Goal: Obtain resource: Obtain resource

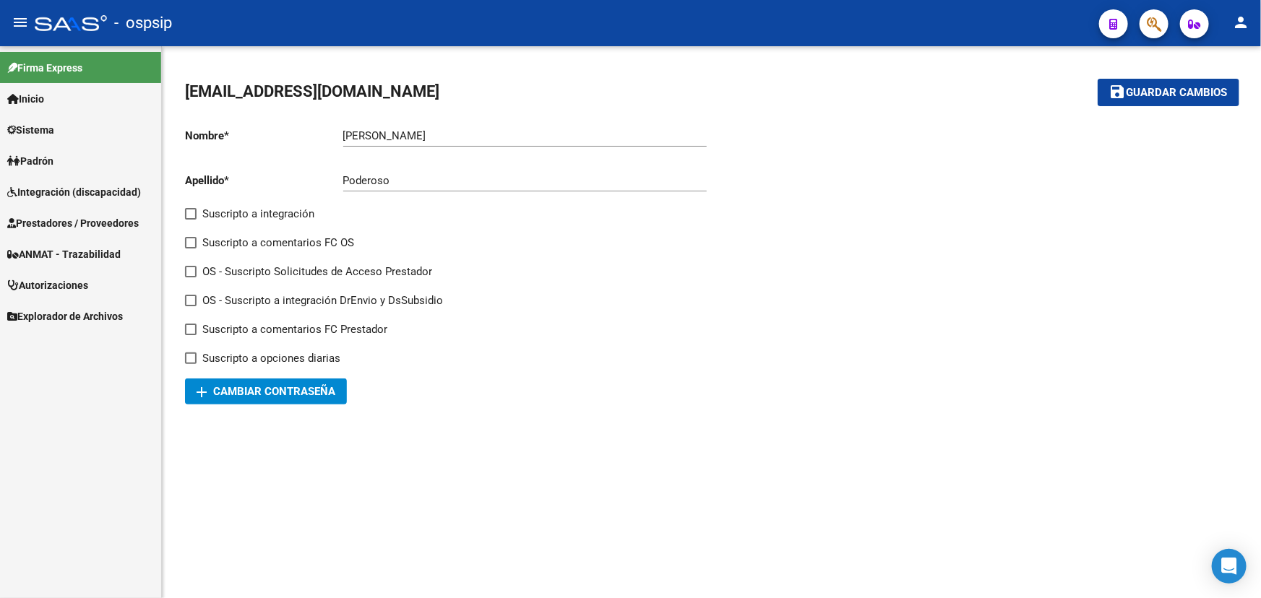
click at [44, 193] on span "Integración (discapacidad)" at bounding box center [74, 192] width 134 height 16
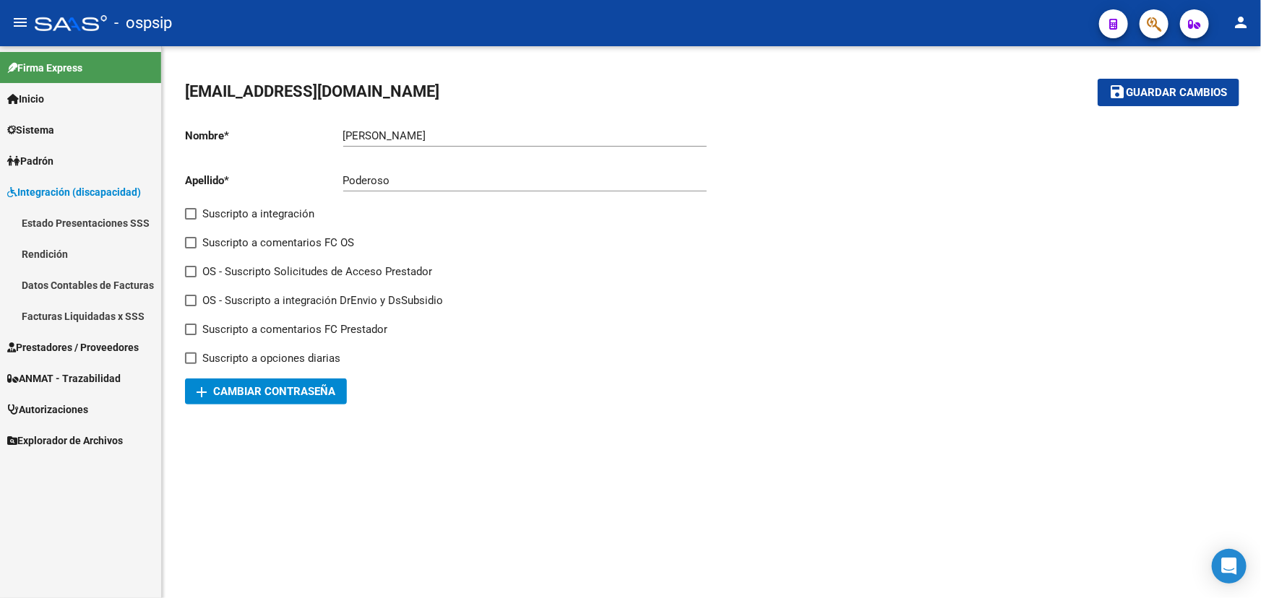
click at [122, 348] on span "Prestadores / Proveedores" at bounding box center [73, 348] width 132 height 16
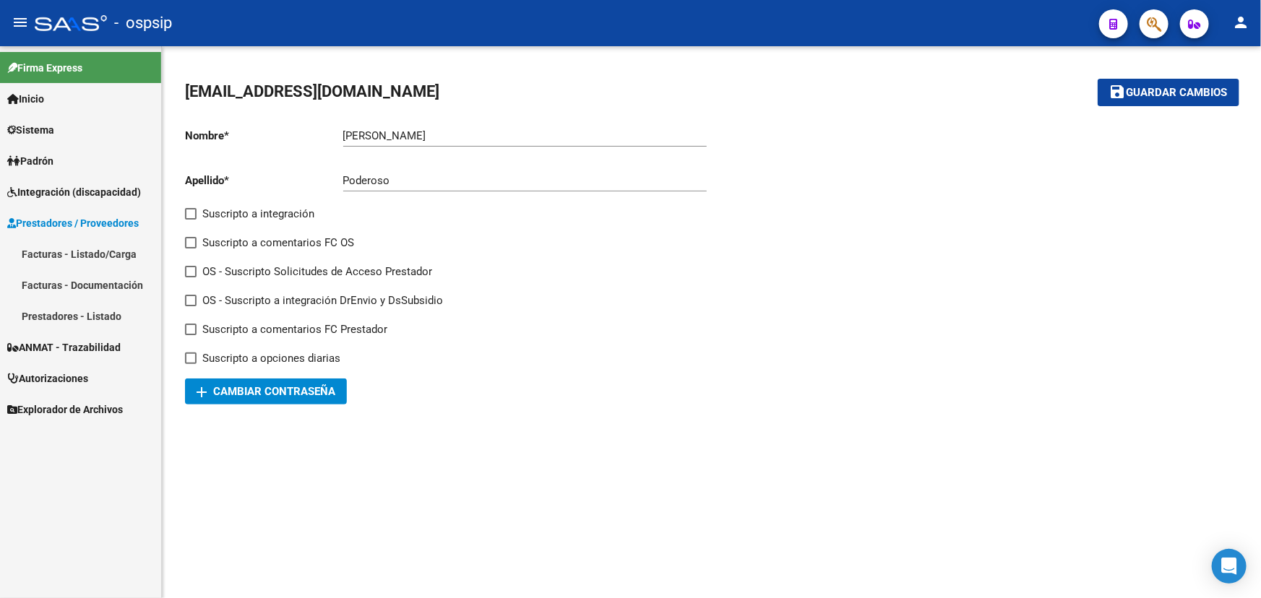
click at [119, 253] on link "Facturas - Listado/Carga" at bounding box center [80, 253] width 161 height 31
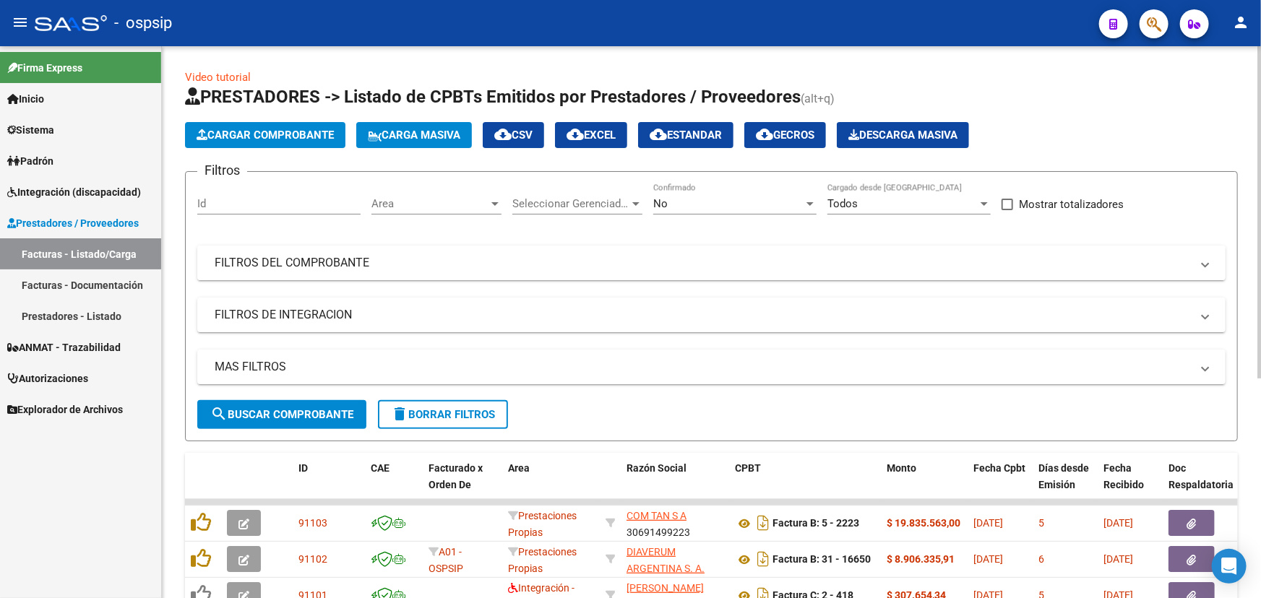
click at [400, 262] on mat-panel-title "FILTROS DEL COMPROBANTE" at bounding box center [703, 263] width 976 height 16
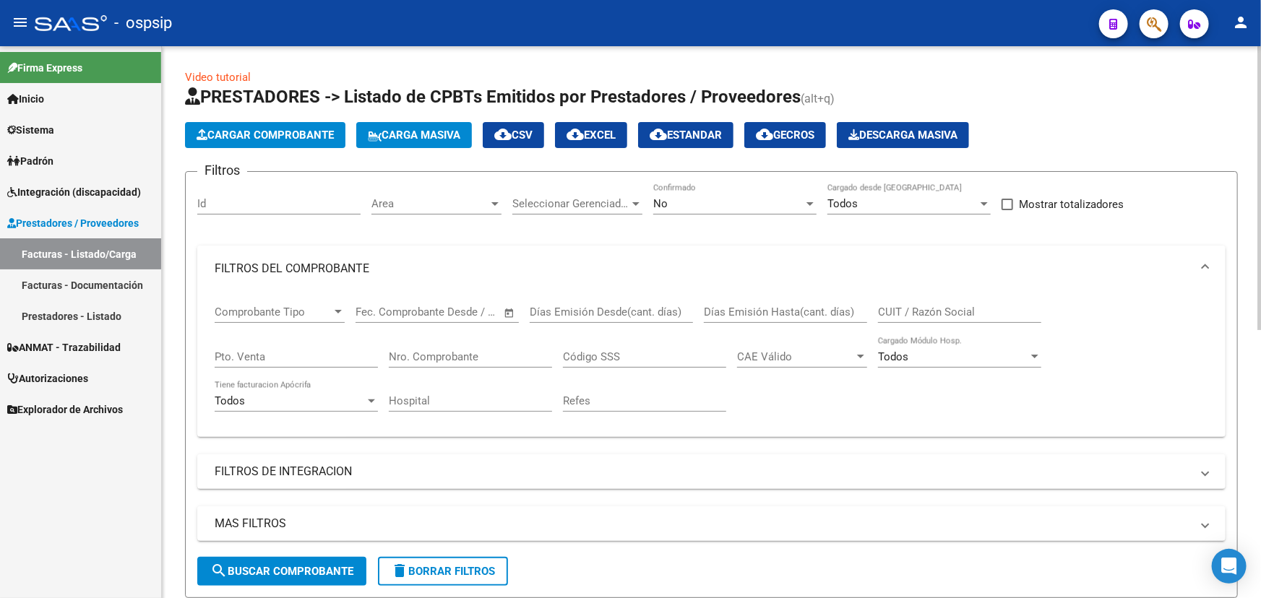
click at [433, 356] on input "Nro. Comprobante" at bounding box center [470, 357] width 163 height 13
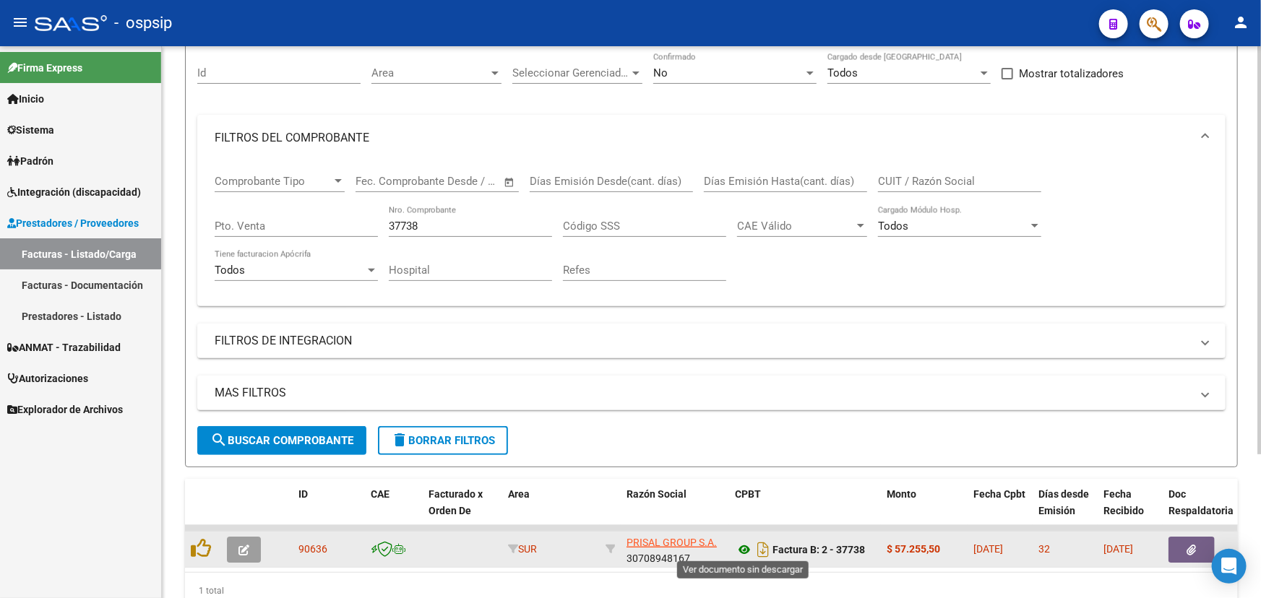
click at [742, 551] on icon at bounding box center [744, 549] width 19 height 17
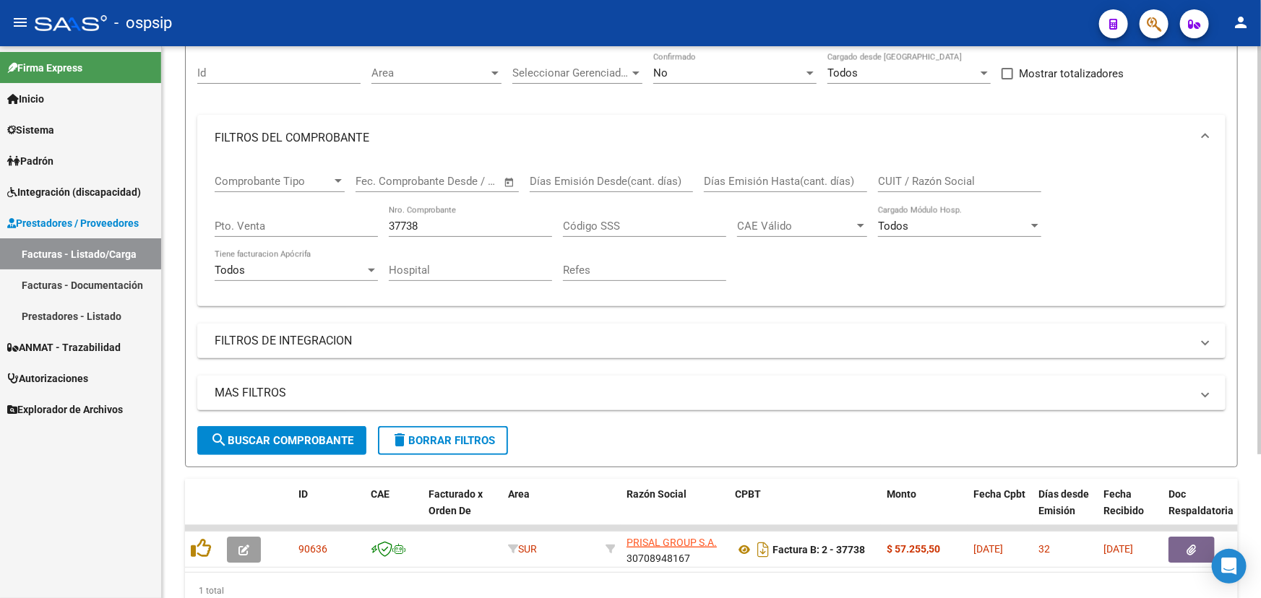
click at [429, 220] on input "37738" at bounding box center [470, 226] width 163 height 13
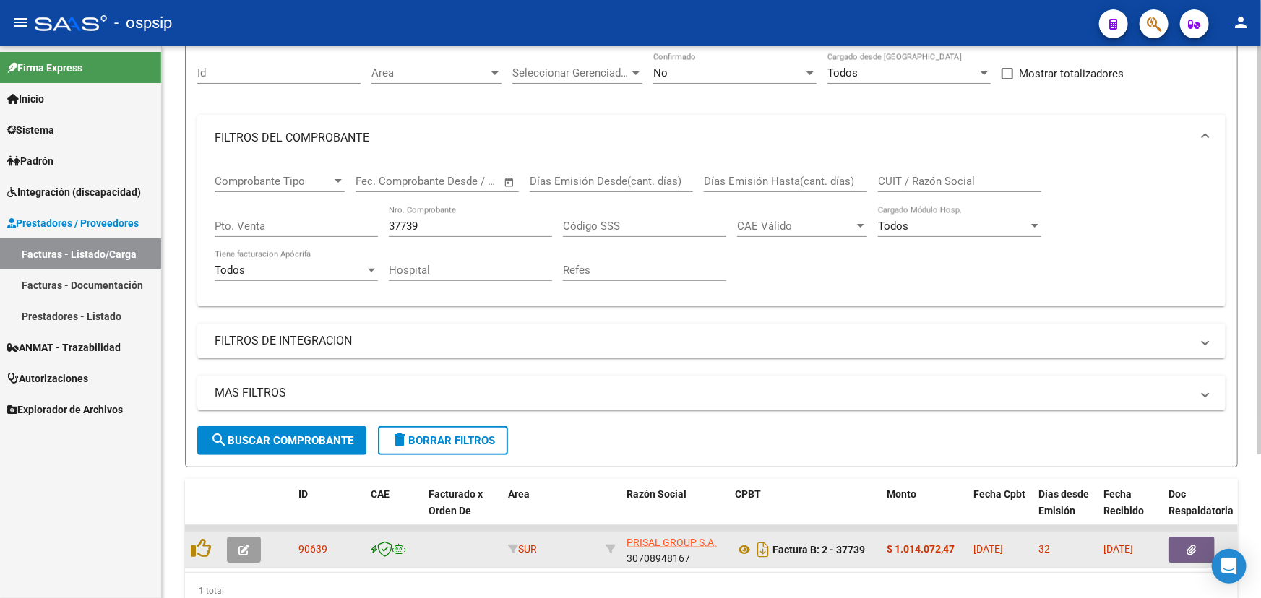
click at [304, 543] on span "90639" at bounding box center [312, 549] width 29 height 12
click at [304, 545] on span "90639" at bounding box center [312, 549] width 29 height 12
copy span "90639"
click at [742, 548] on icon at bounding box center [744, 549] width 19 height 17
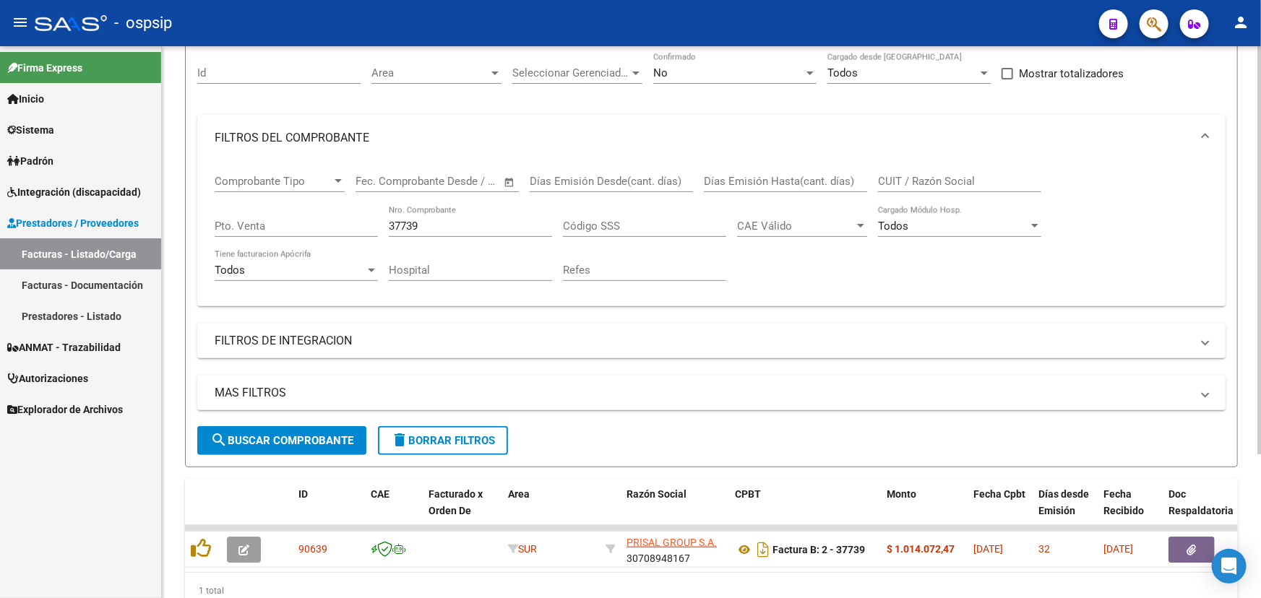
click at [429, 228] on input "37739" at bounding box center [470, 226] width 163 height 13
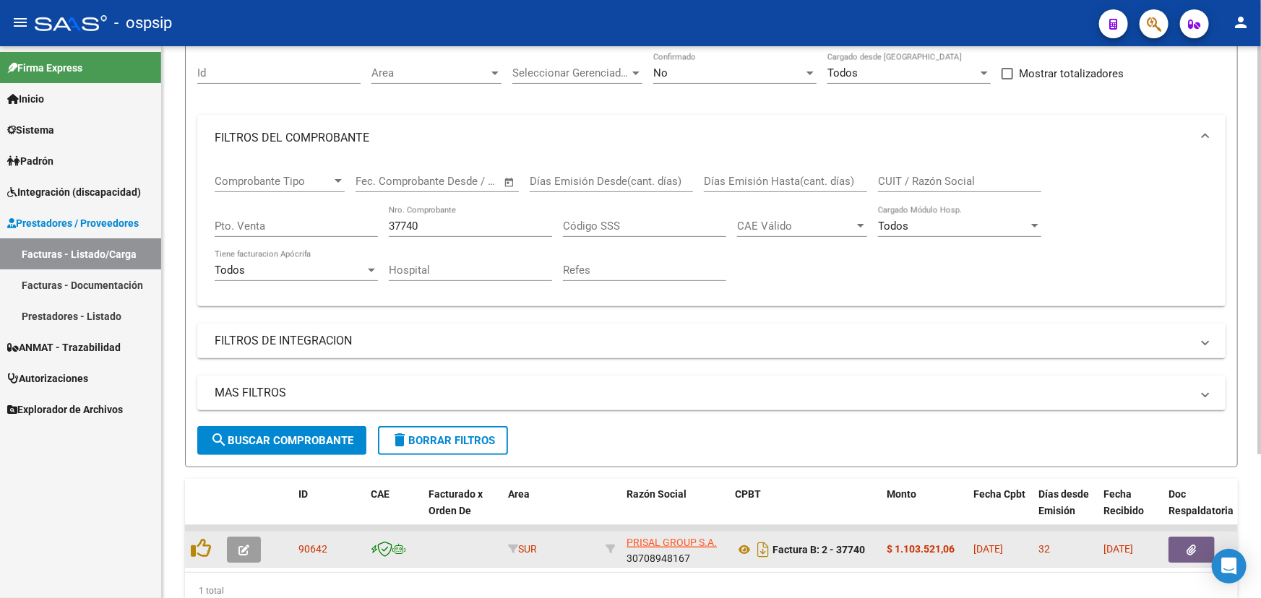
click at [314, 546] on span "90642" at bounding box center [312, 549] width 29 height 12
copy span "90642"
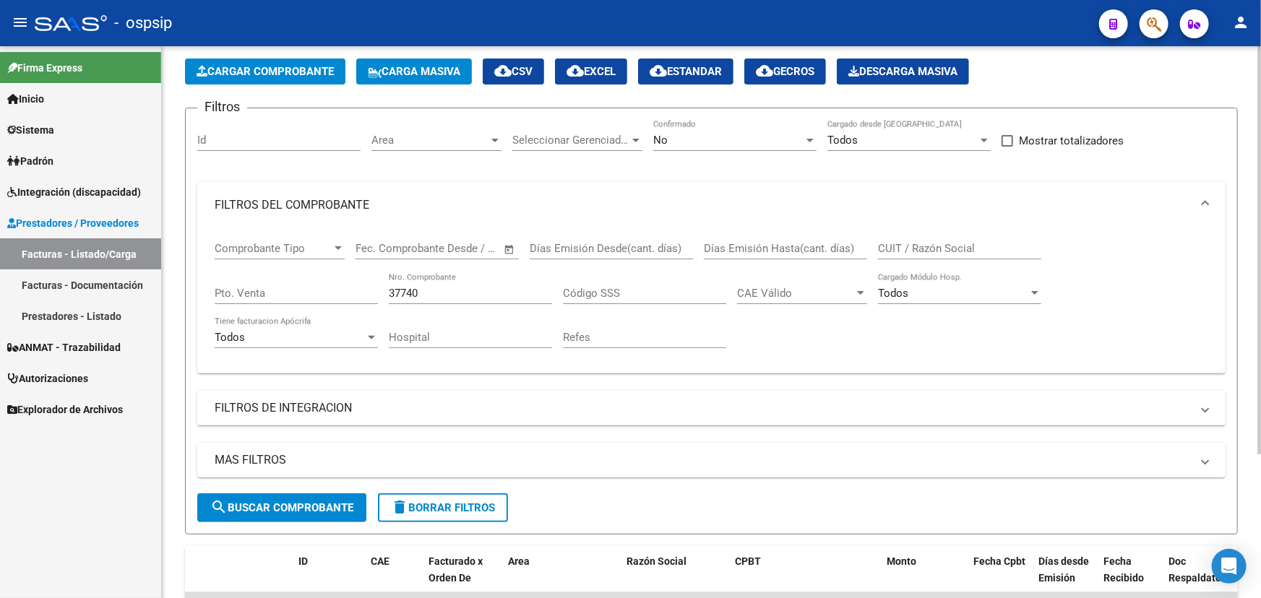
scroll to position [129, 0]
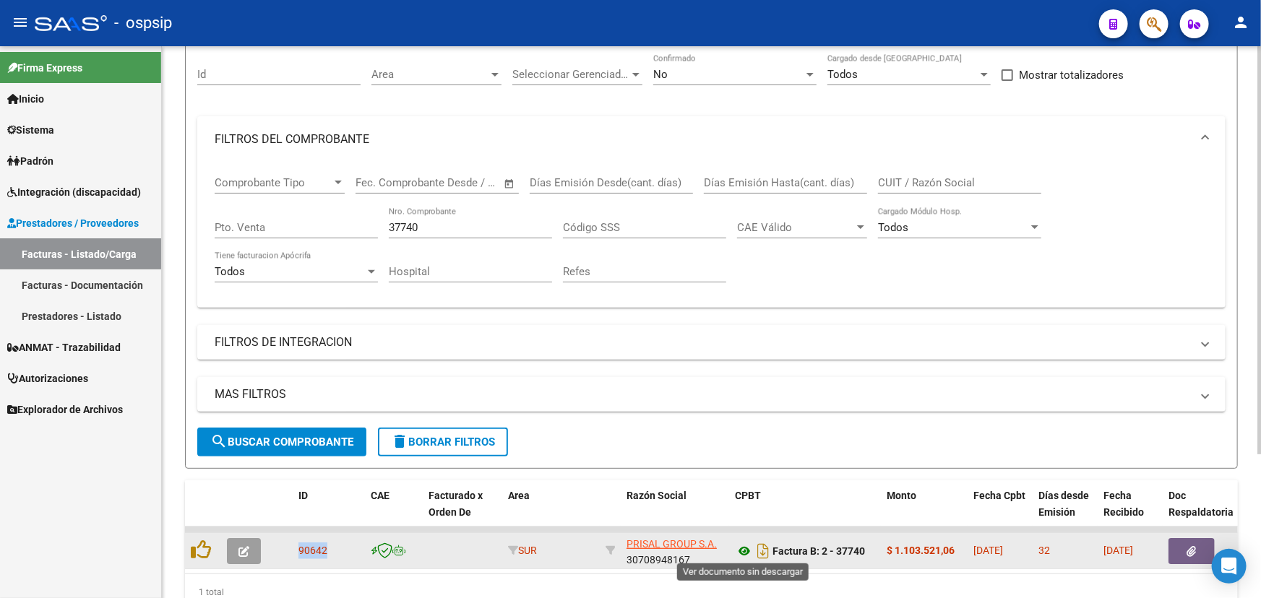
click at [744, 549] on icon at bounding box center [744, 551] width 19 height 17
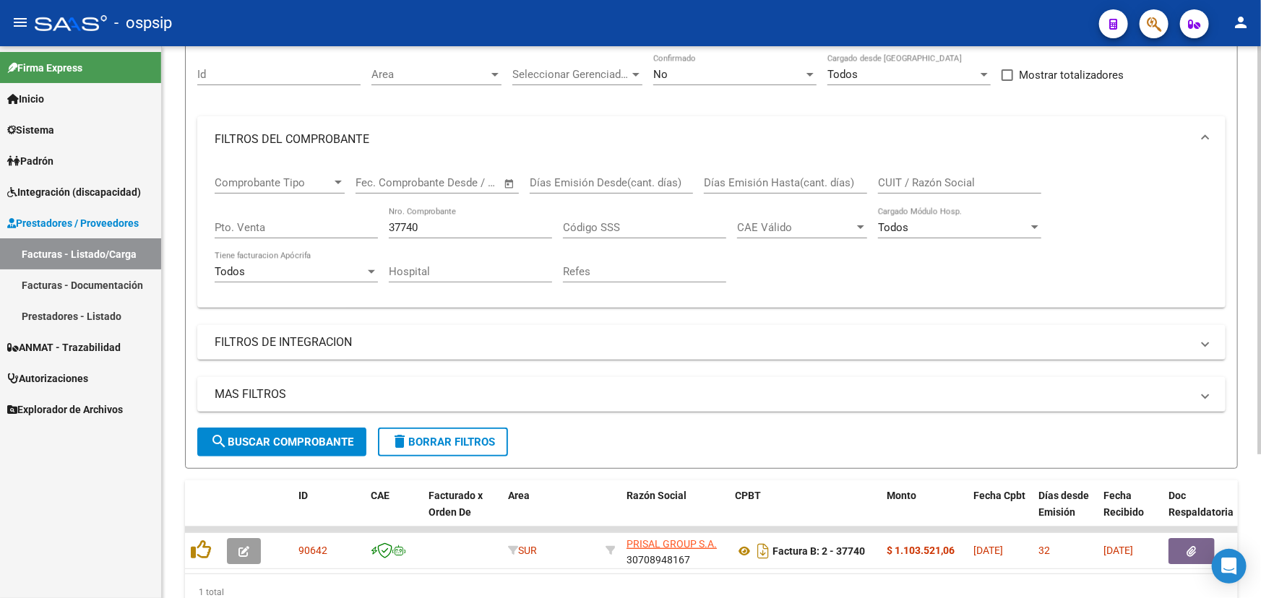
click at [447, 221] on input "37740" at bounding box center [470, 227] width 163 height 13
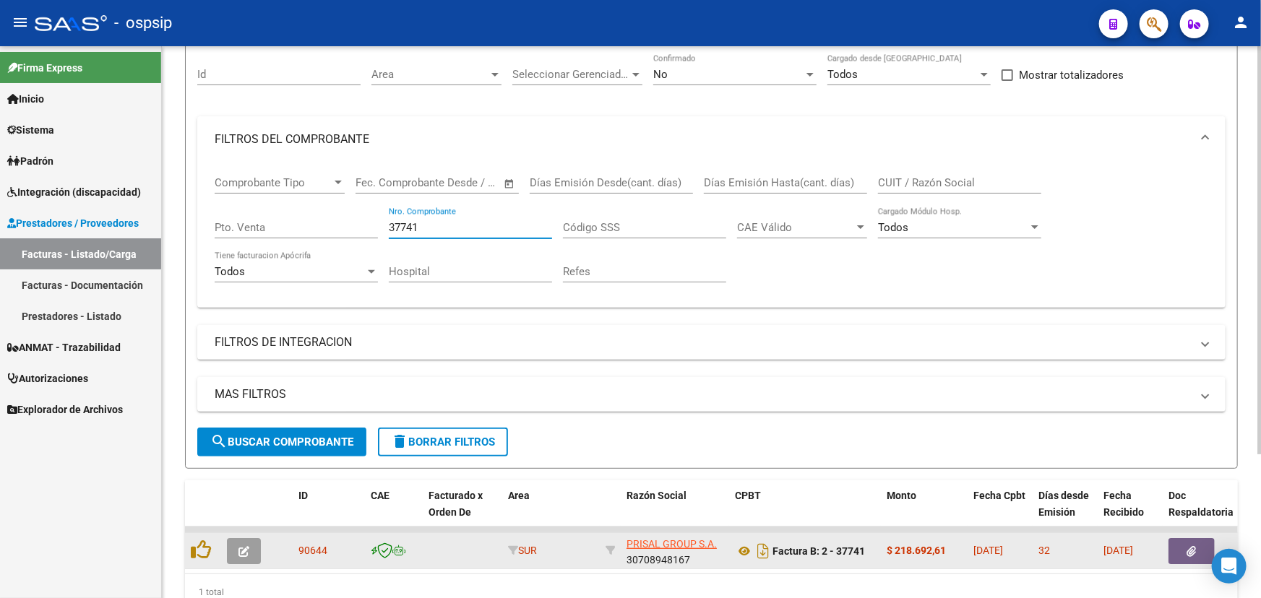
click at [314, 546] on span "90644" at bounding box center [312, 551] width 29 height 12
click at [314, 545] on span "90644" at bounding box center [312, 551] width 29 height 12
copy span "90644"
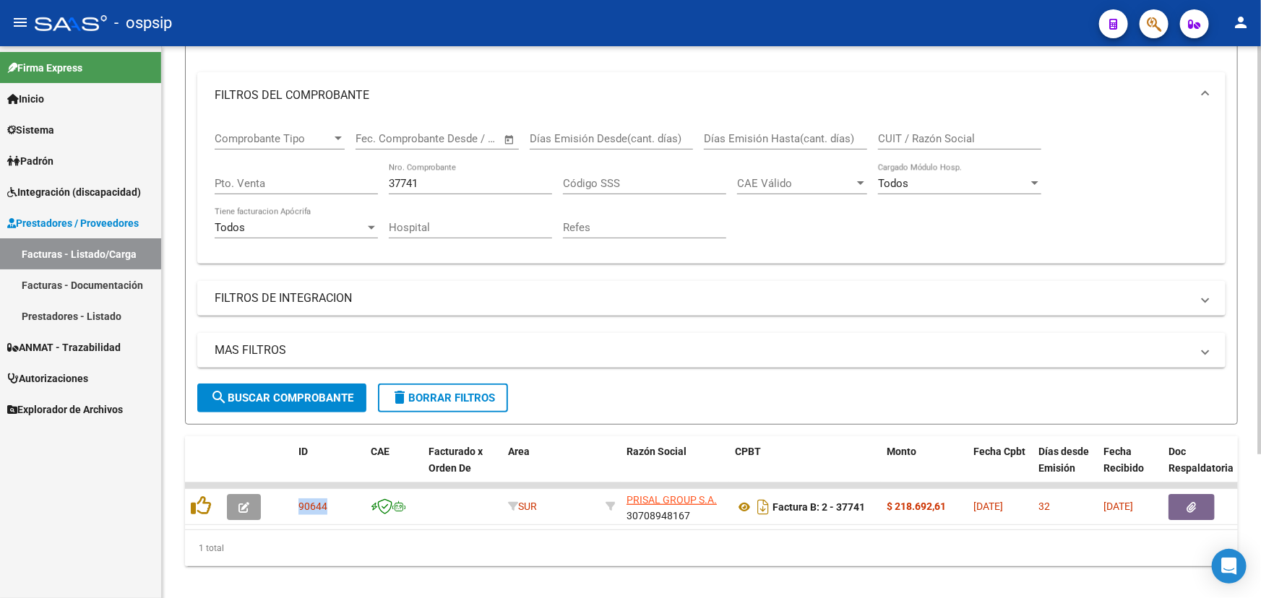
scroll to position [195, 0]
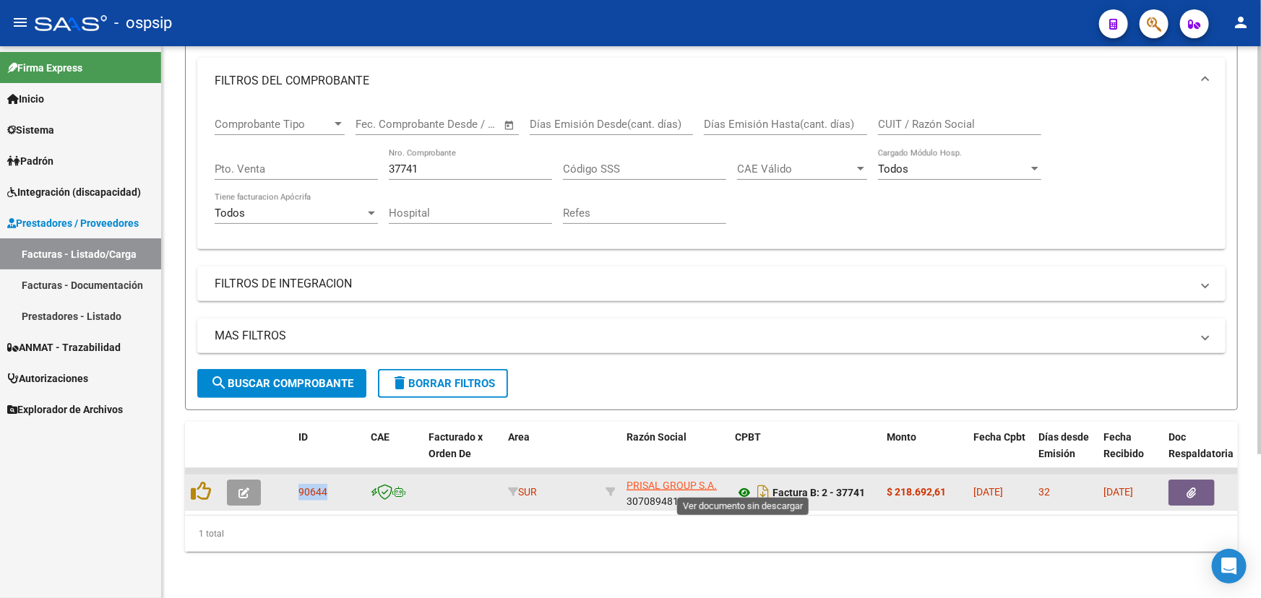
click at [746, 484] on icon at bounding box center [744, 492] width 19 height 17
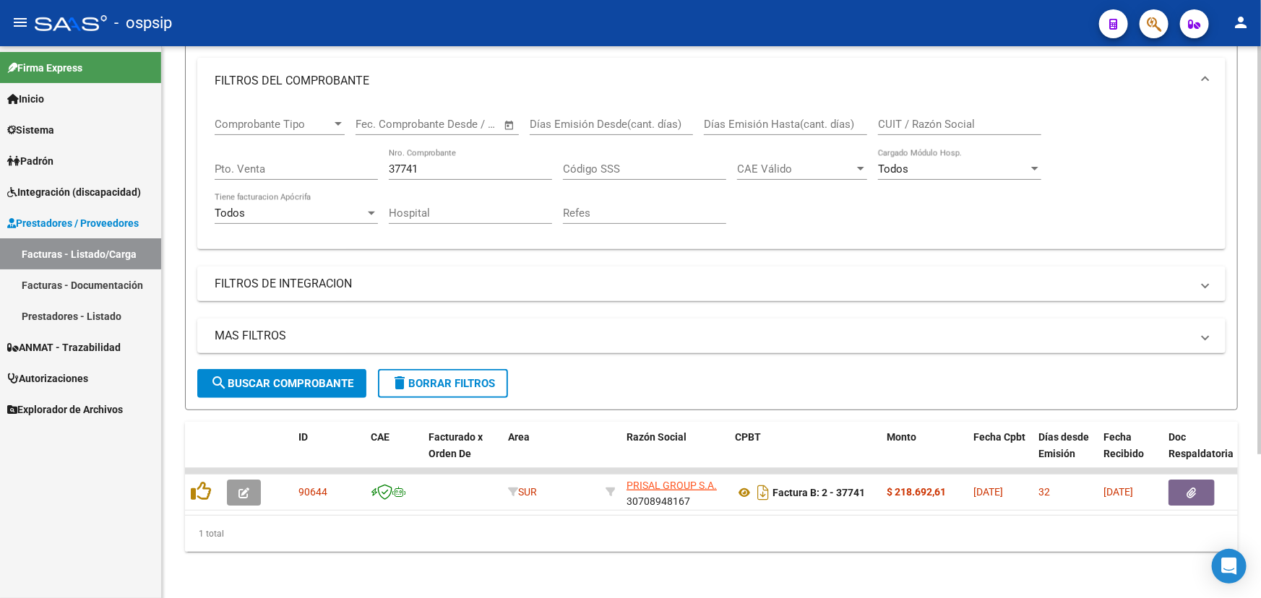
click at [426, 163] on input "37741" at bounding box center [470, 169] width 163 height 13
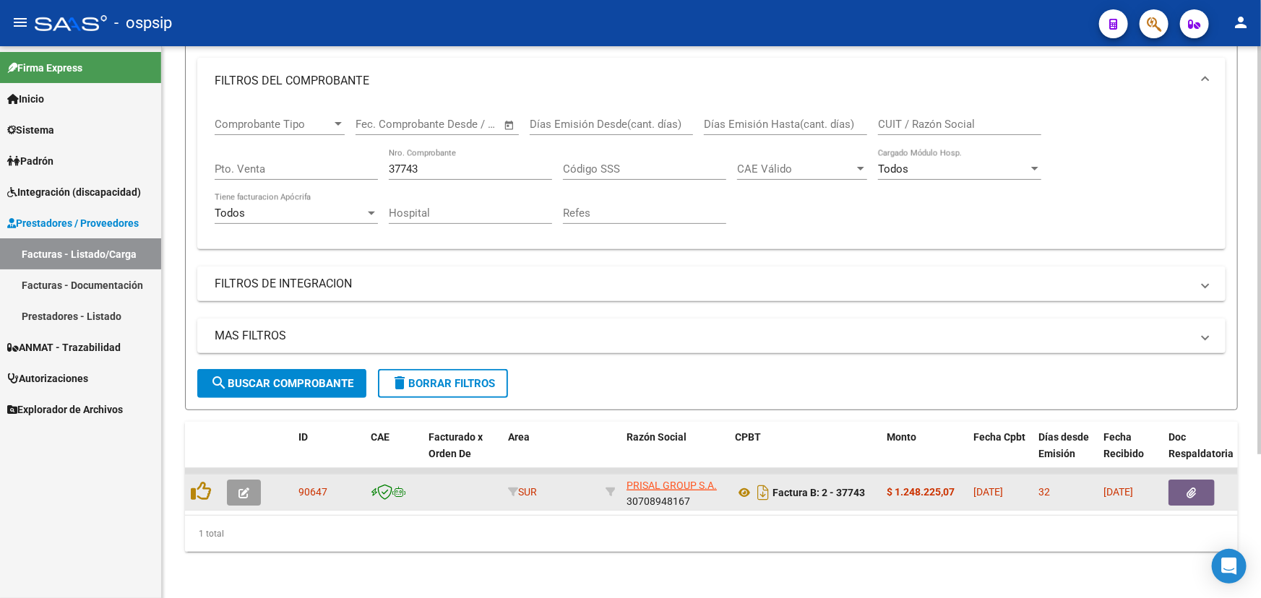
click at [309, 486] on span "90647" at bounding box center [312, 492] width 29 height 12
copy span "90647"
click at [743, 484] on icon at bounding box center [744, 492] width 19 height 17
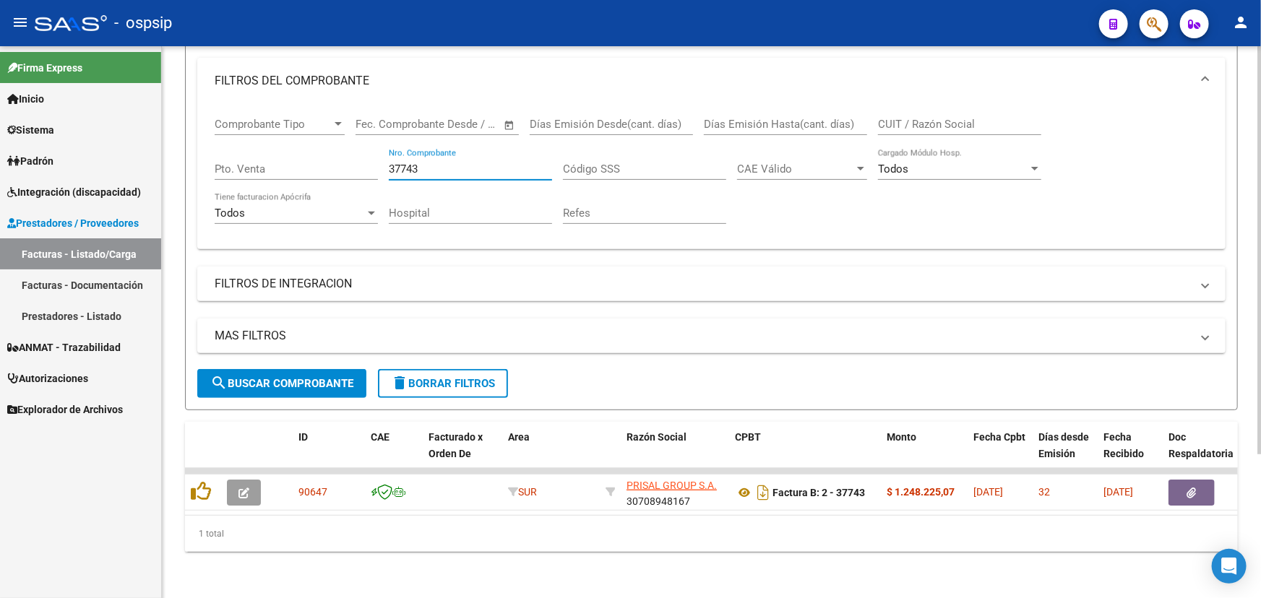
click at [434, 163] on input "37743" at bounding box center [470, 169] width 163 height 13
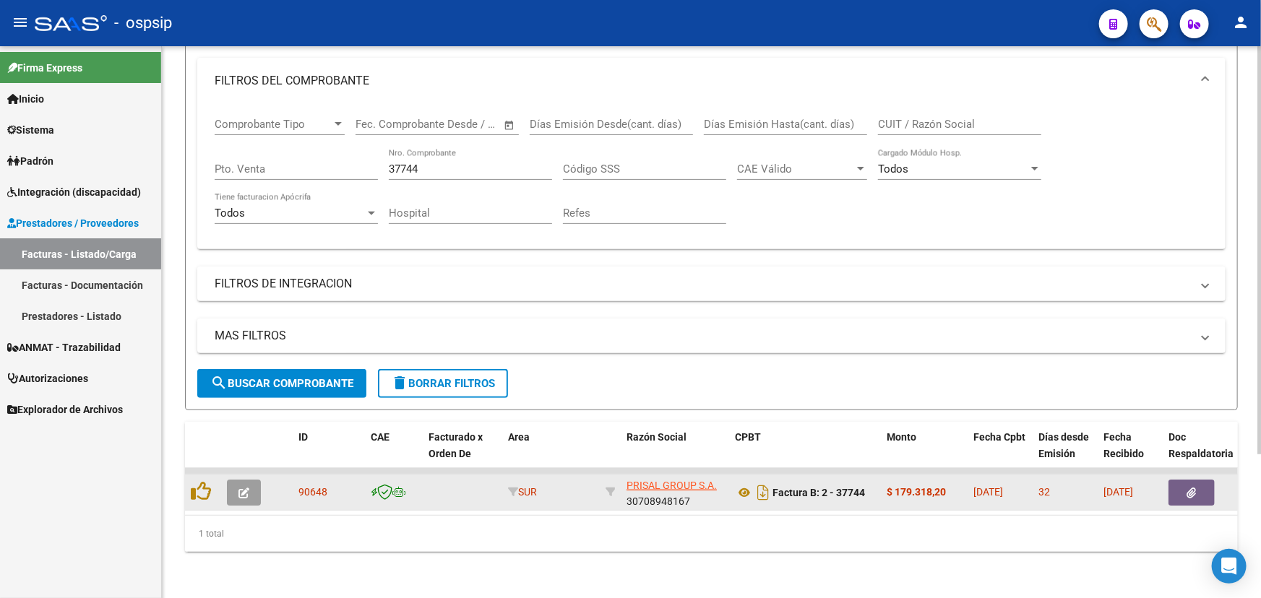
click at [309, 486] on span "90648" at bounding box center [312, 492] width 29 height 12
copy span "90648"
click at [740, 484] on icon at bounding box center [744, 492] width 19 height 17
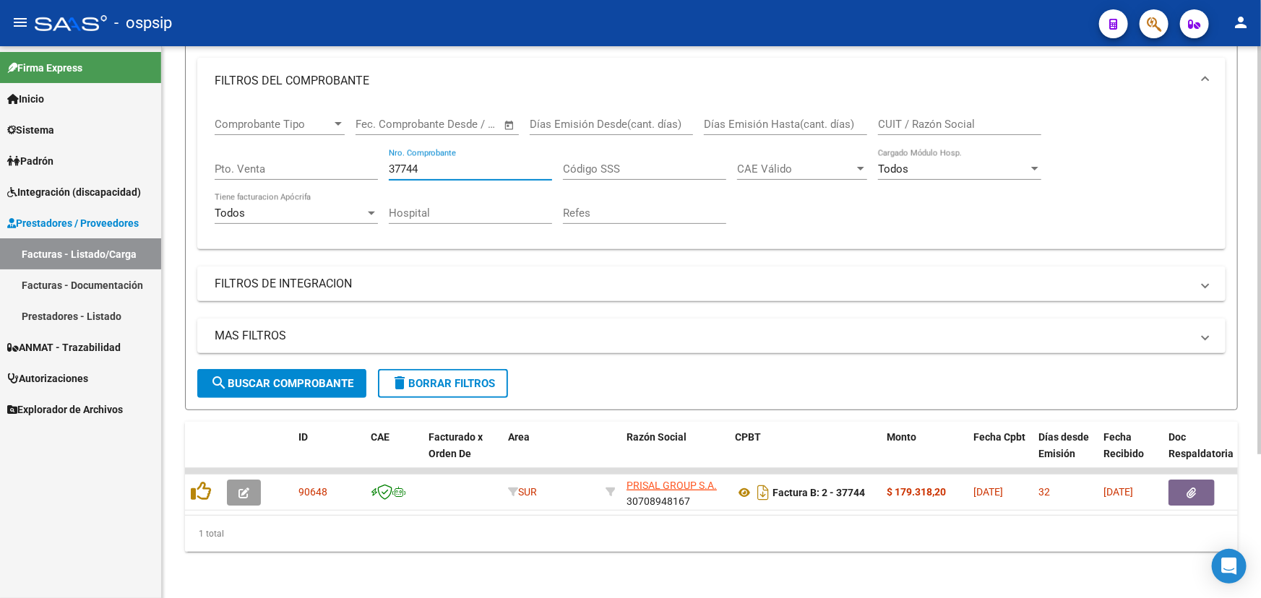
click at [423, 163] on input "37744" at bounding box center [470, 169] width 163 height 13
click at [422, 163] on input "37744" at bounding box center [470, 169] width 163 height 13
click at [403, 163] on input "37744" at bounding box center [470, 169] width 163 height 13
click at [404, 163] on input "37744" at bounding box center [470, 169] width 163 height 13
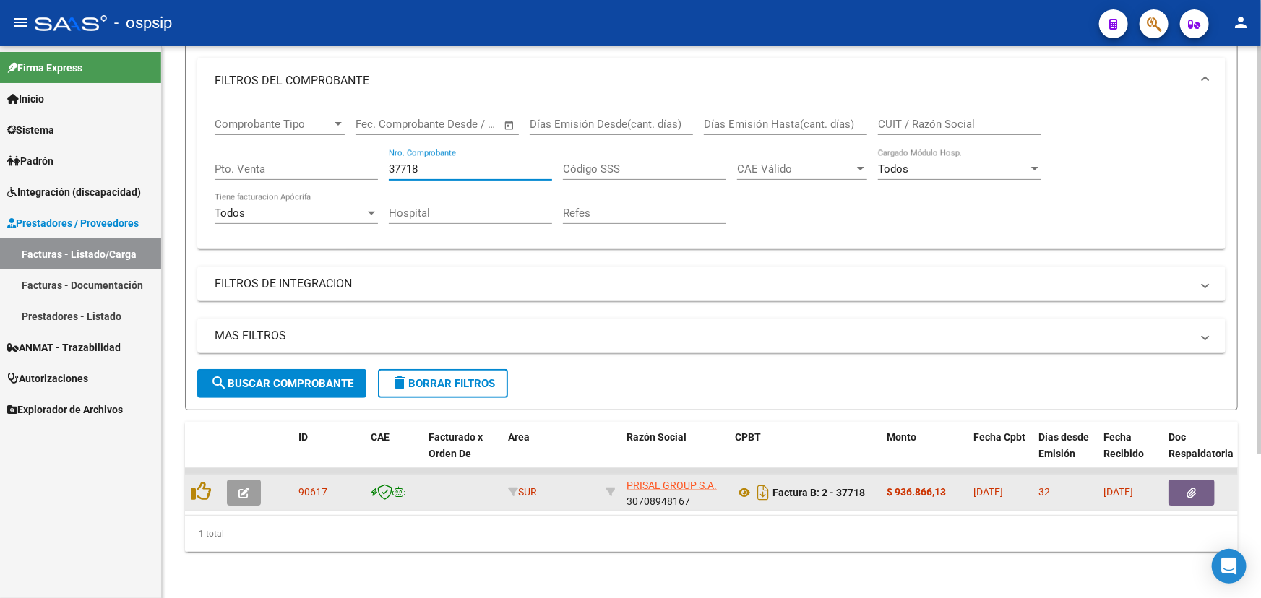
type input "37718"
click at [1195, 488] on icon "button" at bounding box center [1191, 493] width 9 height 11
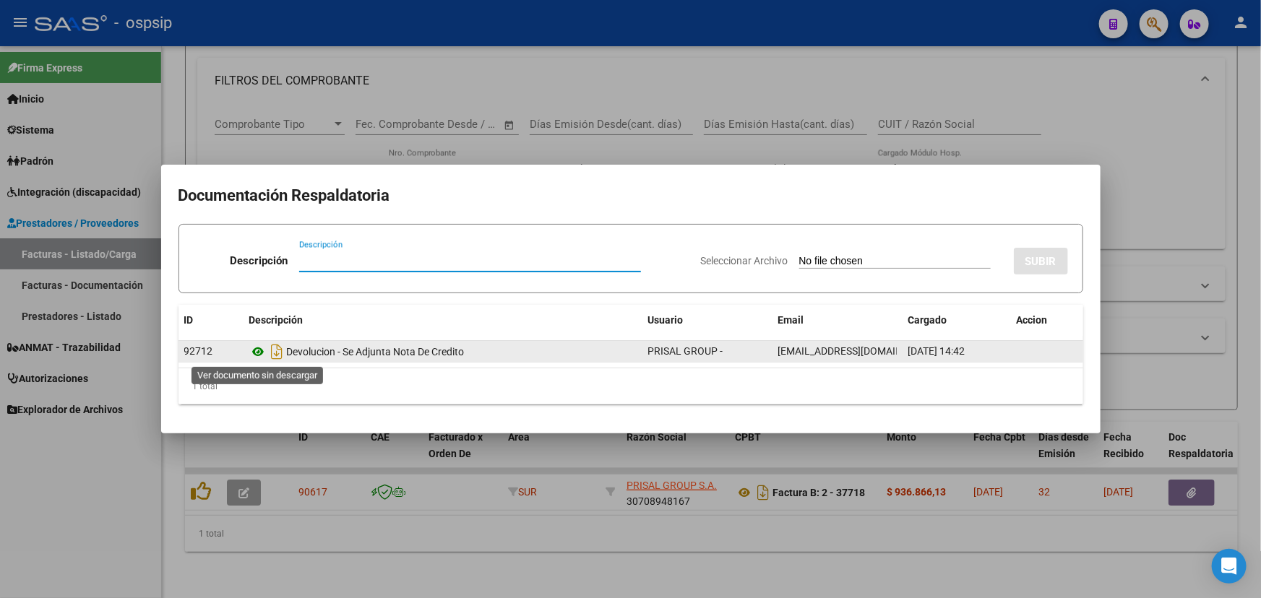
click at [257, 354] on icon at bounding box center [258, 351] width 19 height 17
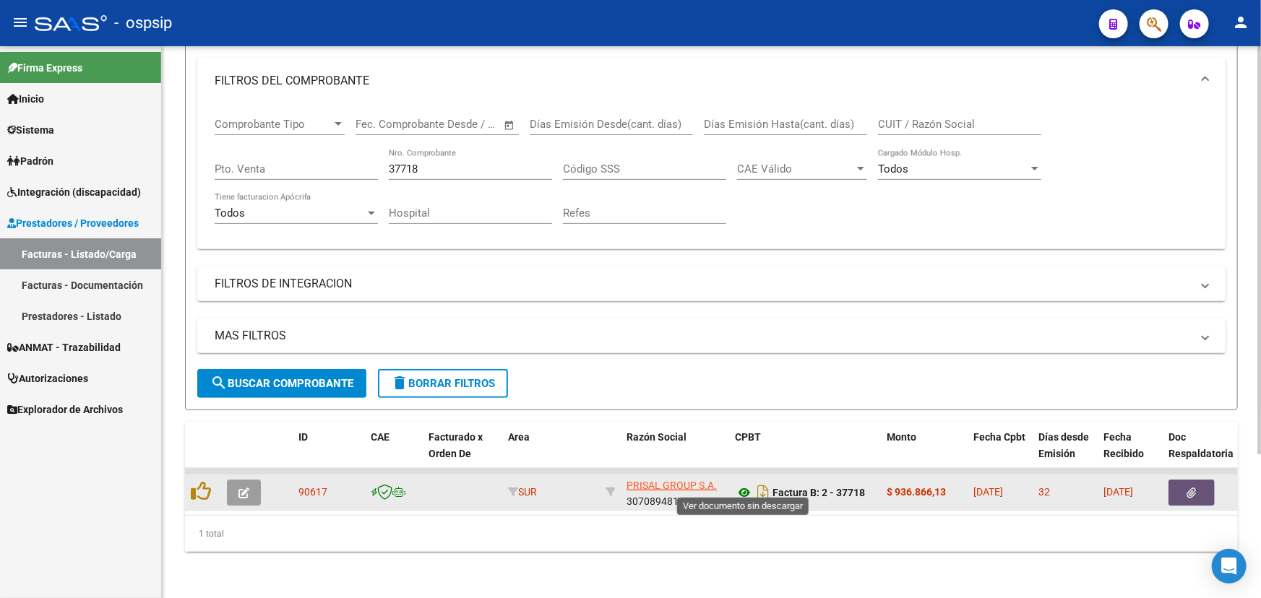
click at [737, 484] on icon at bounding box center [744, 492] width 19 height 17
click at [740, 484] on icon at bounding box center [744, 492] width 19 height 17
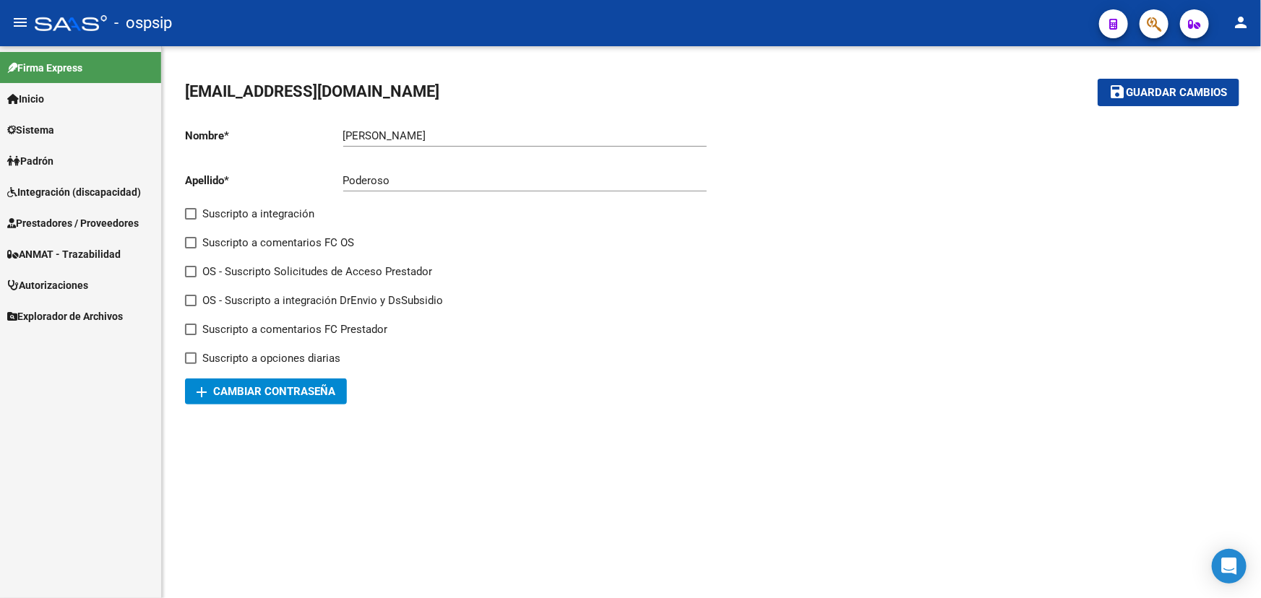
click at [69, 279] on span "Autorizaciones" at bounding box center [47, 286] width 81 height 16
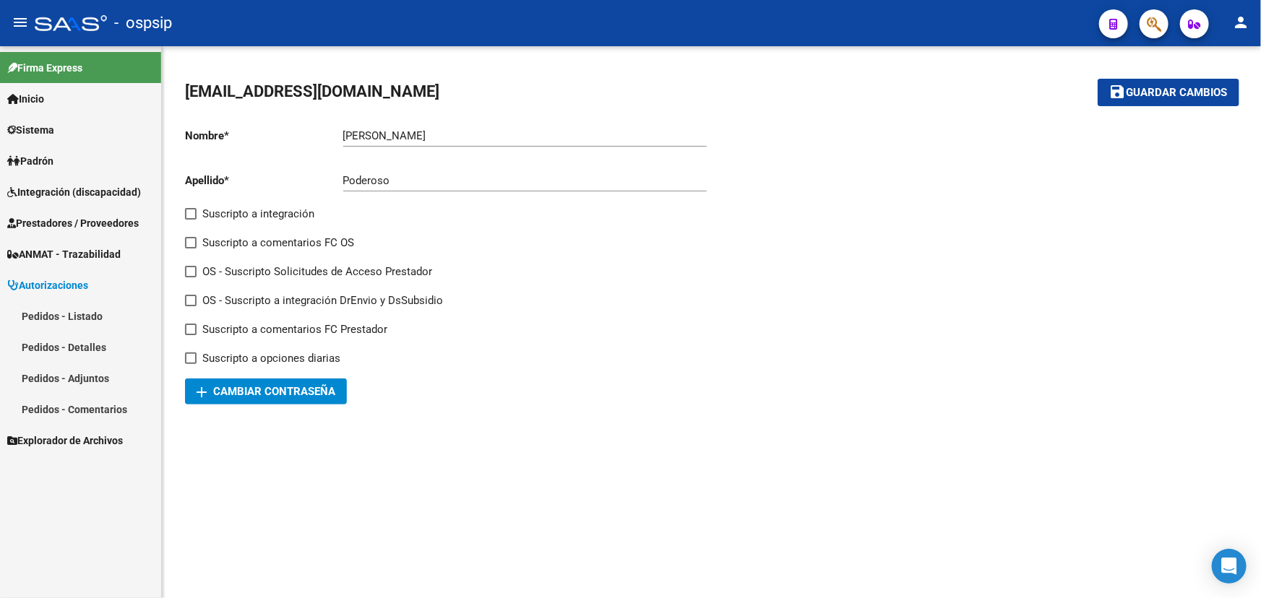
click at [67, 312] on link "Pedidos - Listado" at bounding box center [80, 316] width 161 height 31
